Goal: Information Seeking & Learning: Find specific fact

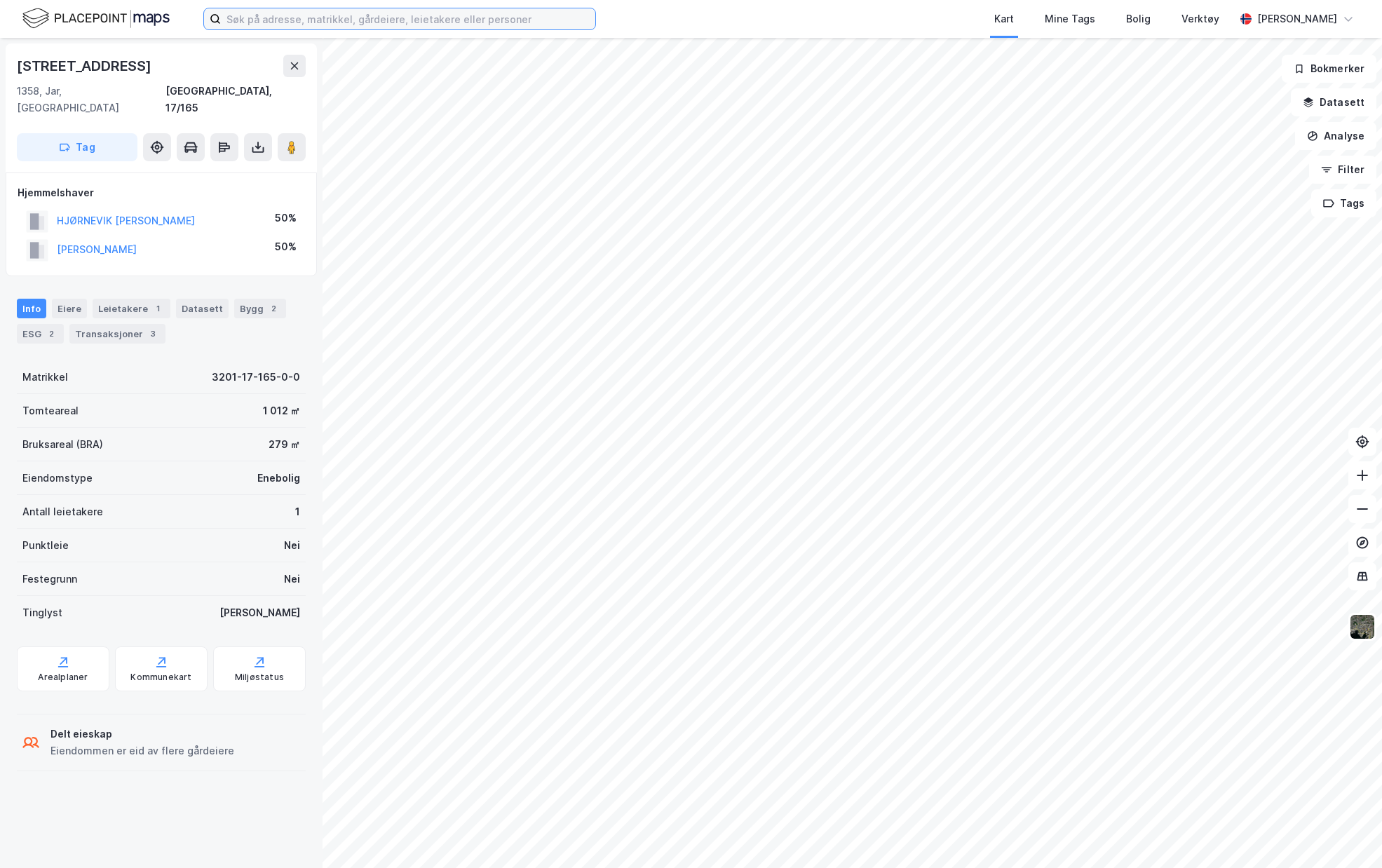
click at [409, 25] on input at bounding box center [408, 19] width 375 height 21
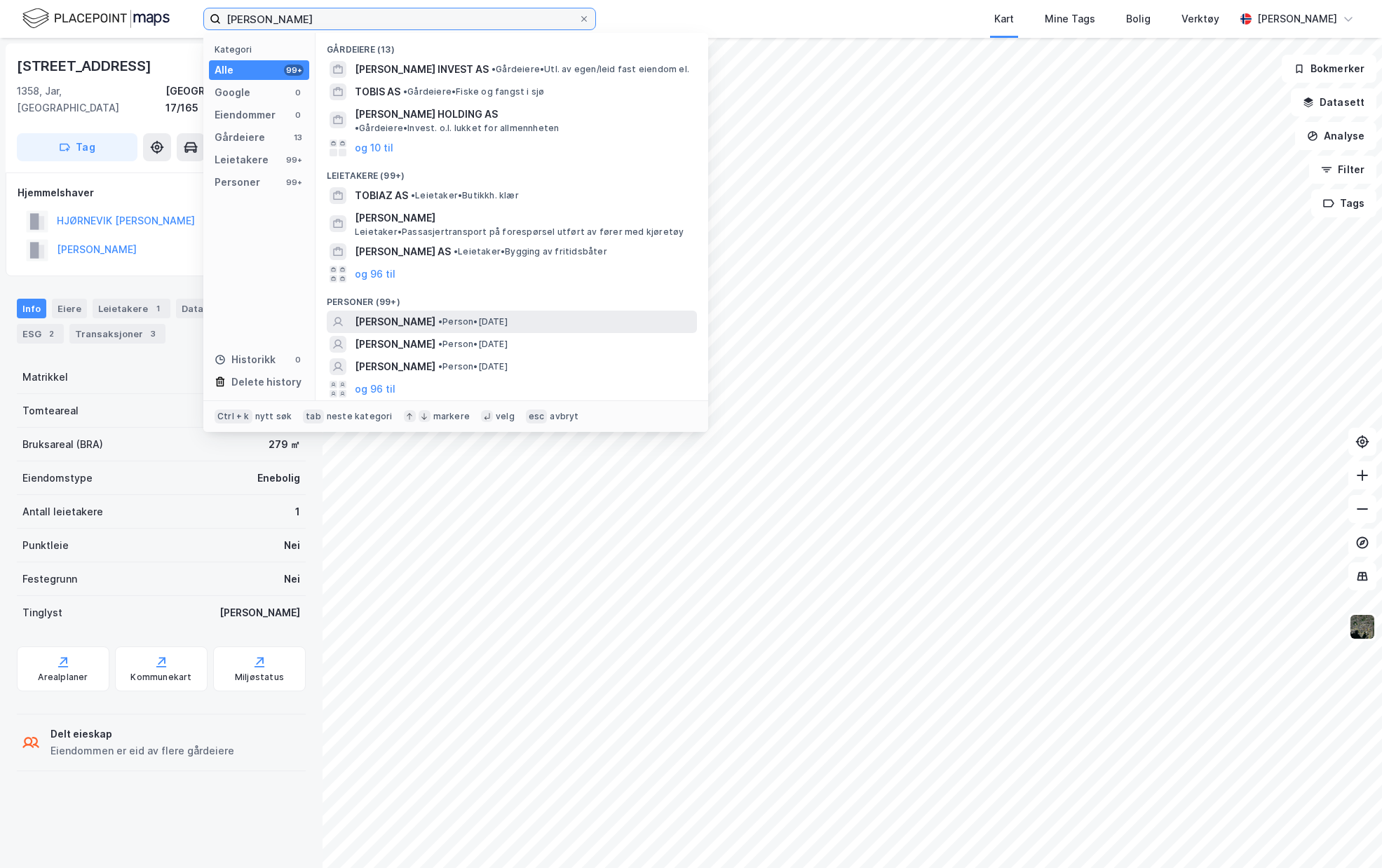
type input "[PERSON_NAME]"
click at [436, 314] on span "[PERSON_NAME]" at bounding box center [395, 322] width 80 height 17
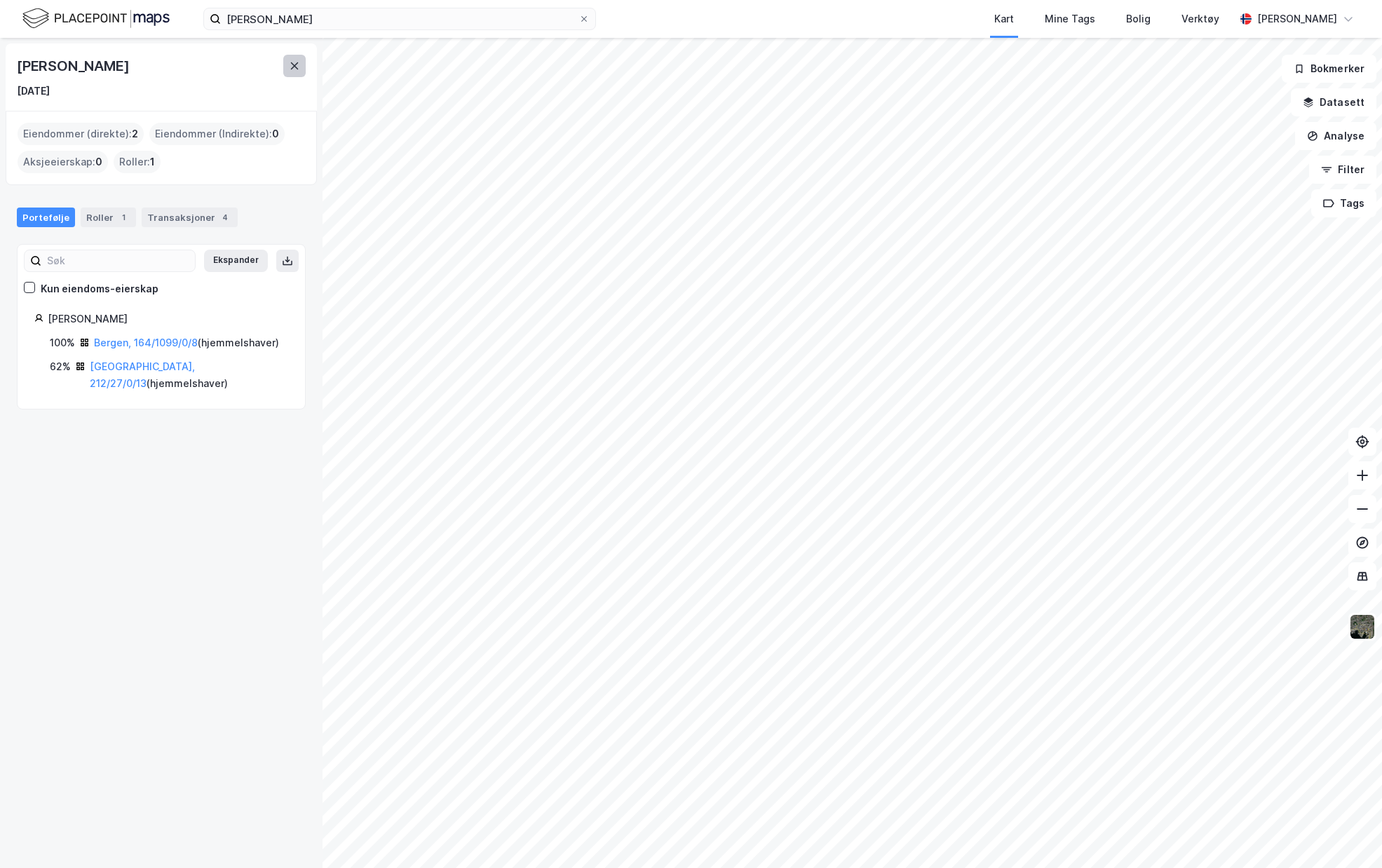
click at [291, 60] on icon at bounding box center [294, 65] width 11 height 11
